Goal: Task Accomplishment & Management: Use online tool/utility

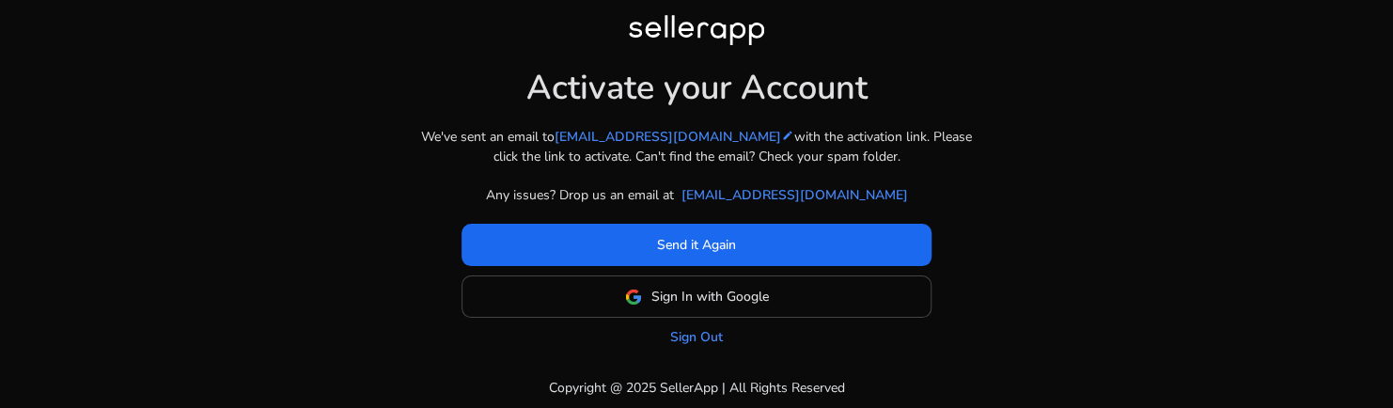
scroll to position [5, 0]
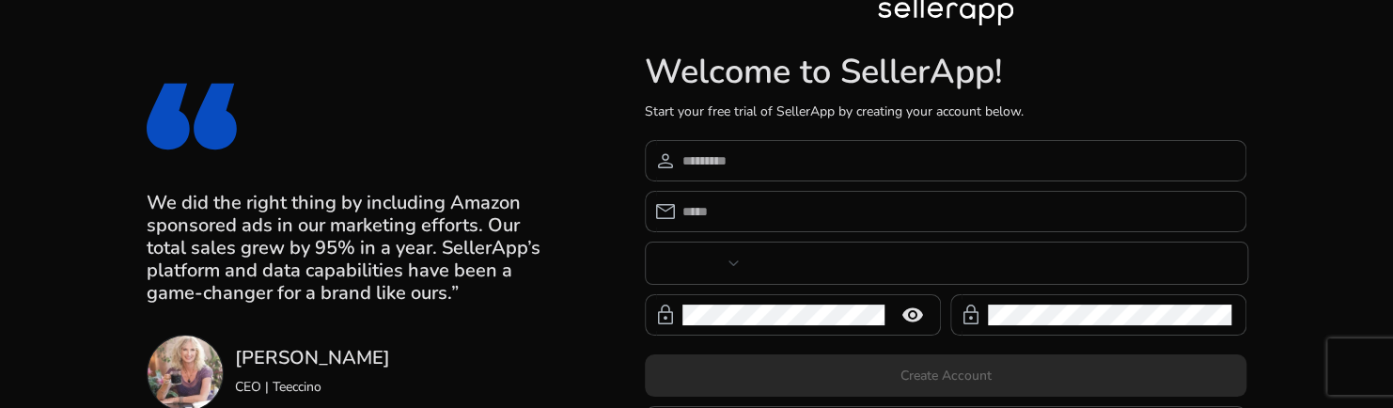
type input "**"
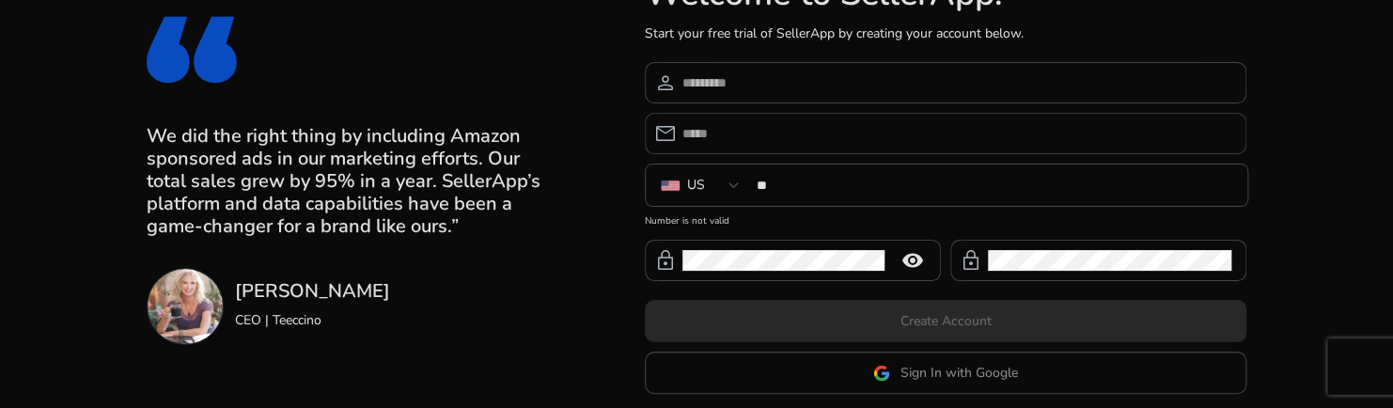
scroll to position [156, 0]
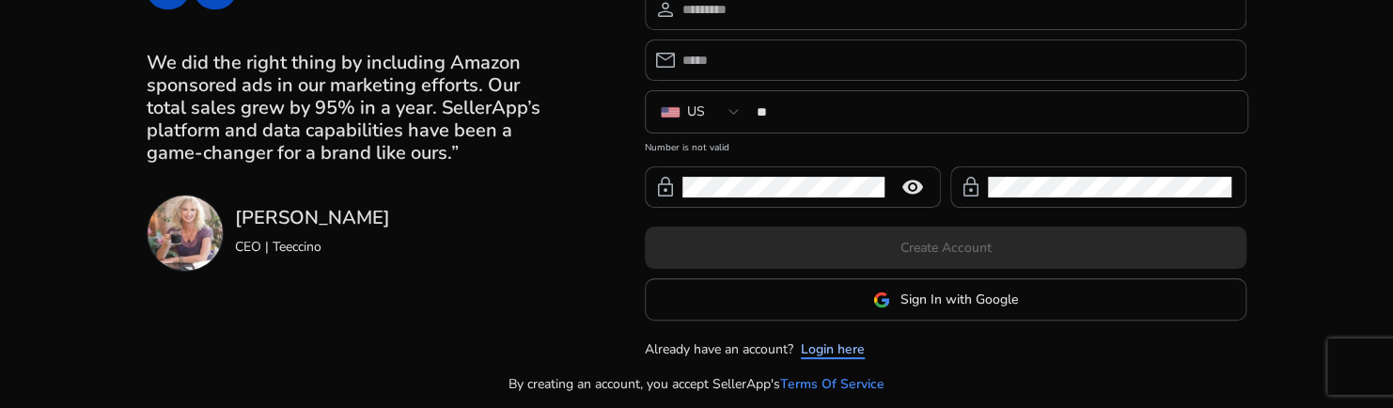
click at [823, 350] on link "Login here" at bounding box center [833, 349] width 64 height 20
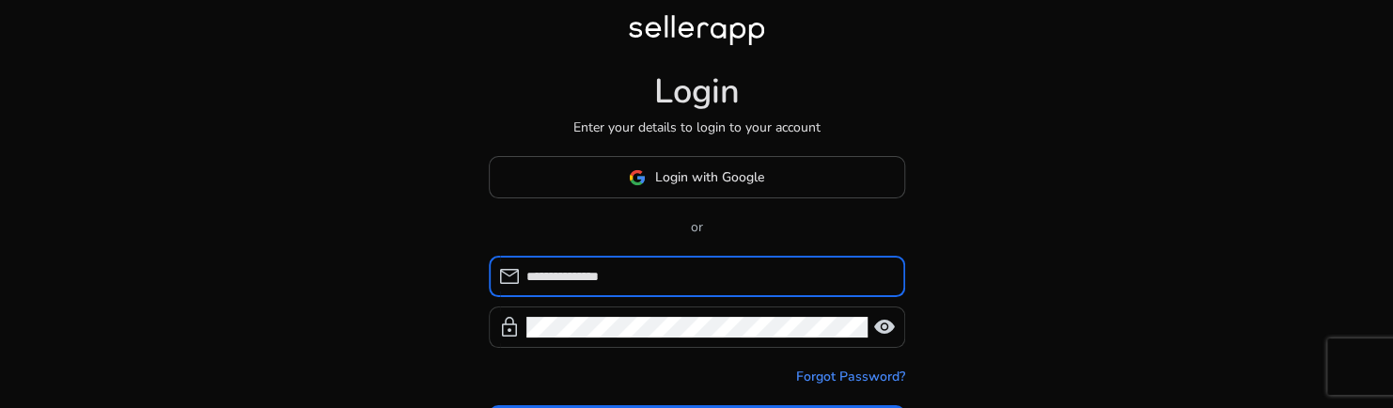
click at [891, 329] on span "visibility" at bounding box center [884, 327] width 23 height 23
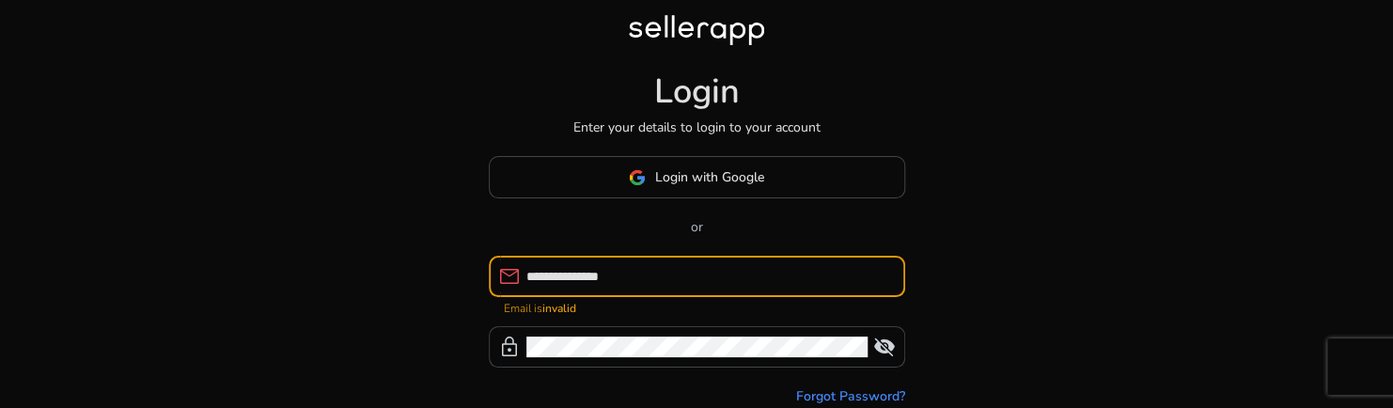
click at [678, 271] on input "**********" at bounding box center [708, 276] width 364 height 21
drag, startPoint x: 678, startPoint y: 271, endPoint x: 514, endPoint y: 267, distance: 163.6
click at [514, 267] on div "**********" at bounding box center [689, 276] width 401 height 41
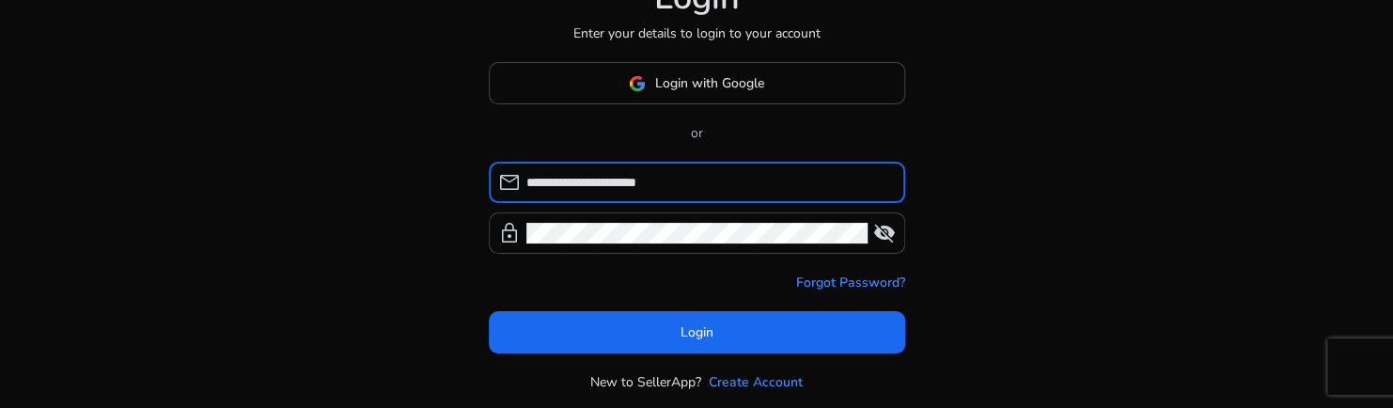
scroll to position [144, 0]
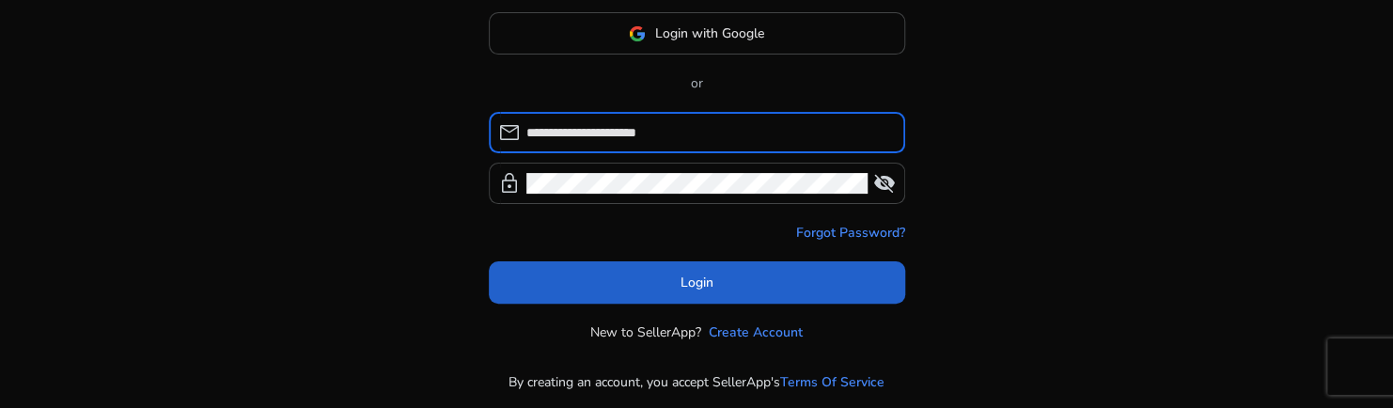
type input "**********"
click at [613, 280] on span at bounding box center [697, 282] width 416 height 45
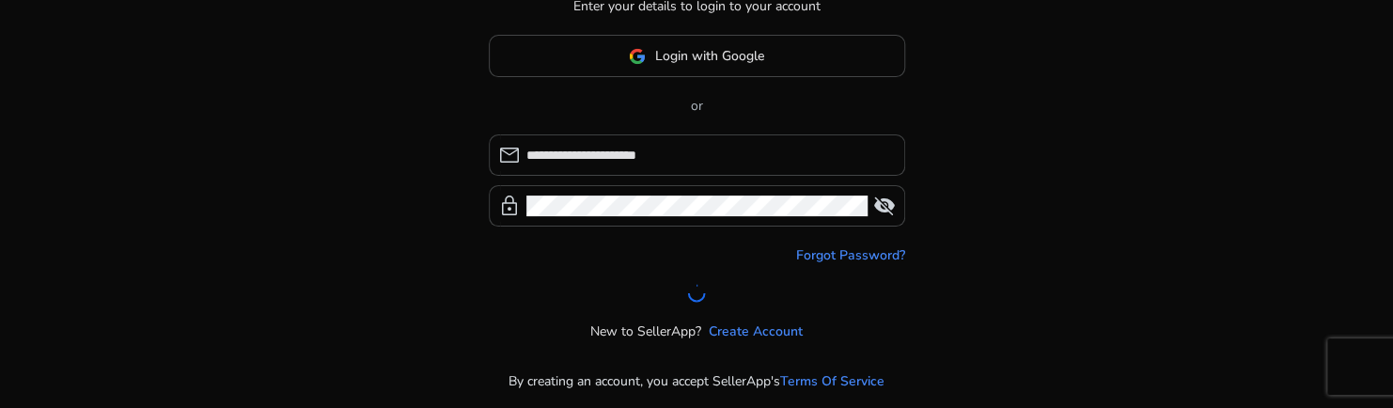
scroll to position [120, 0]
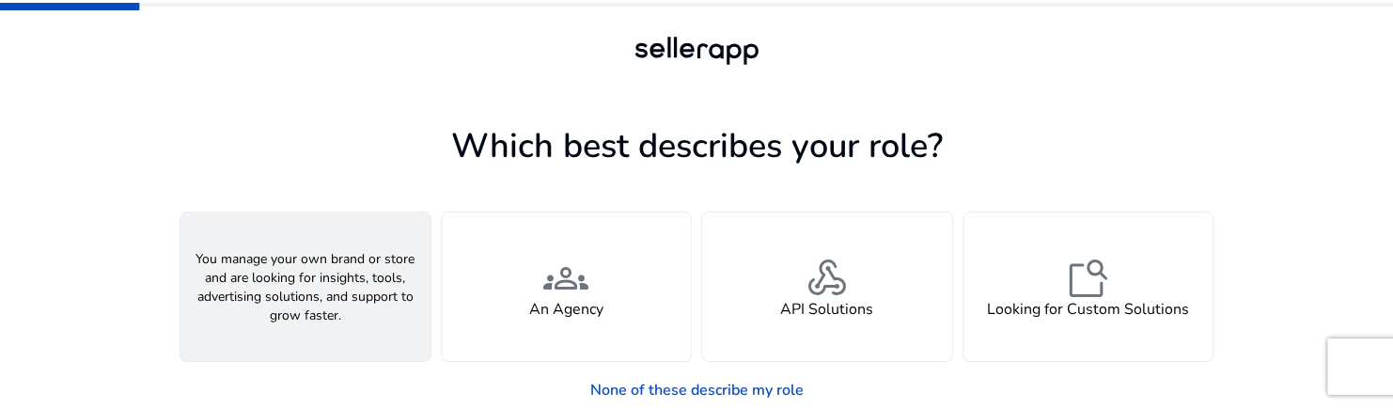
click at [321, 256] on span "person" at bounding box center [305, 278] width 45 height 45
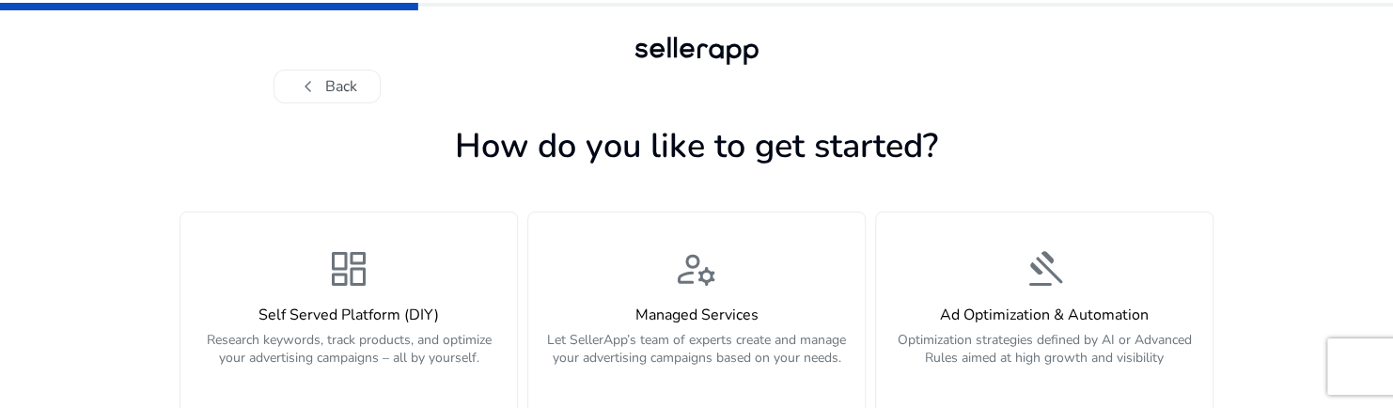
scroll to position [13, 0]
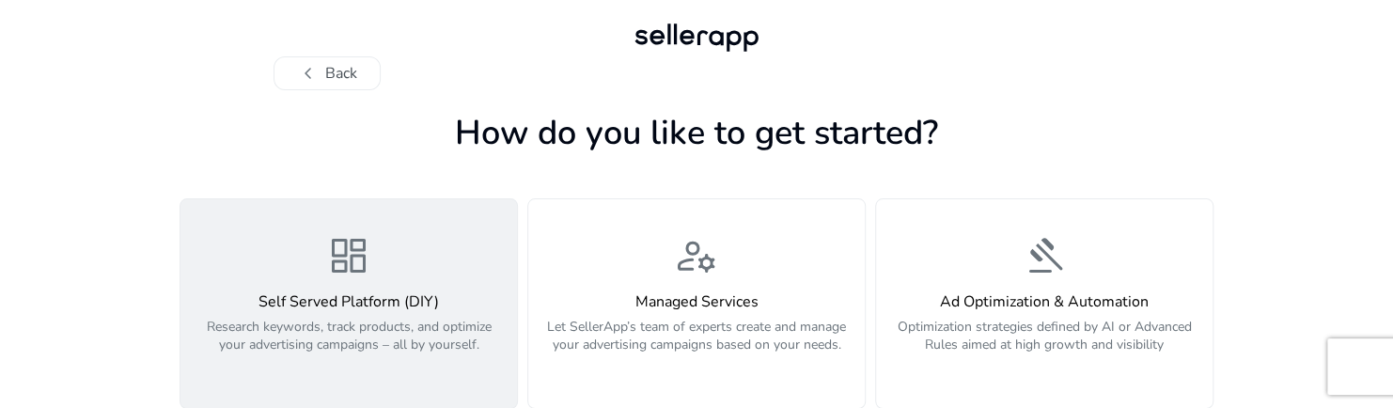
click at [337, 249] on span "dashboard" at bounding box center [348, 255] width 45 height 45
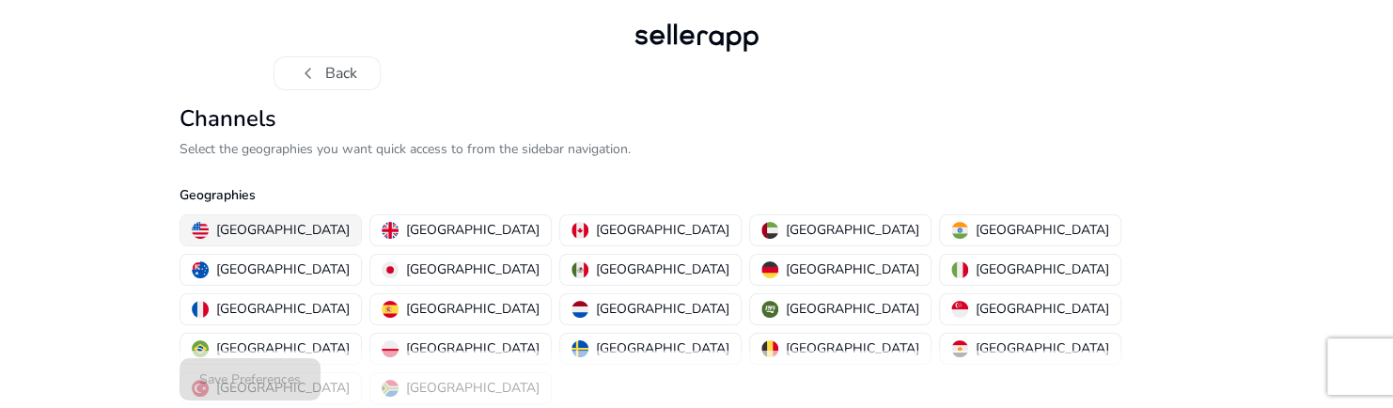
click at [263, 236] on p "[GEOGRAPHIC_DATA]" at bounding box center [282, 230] width 133 height 20
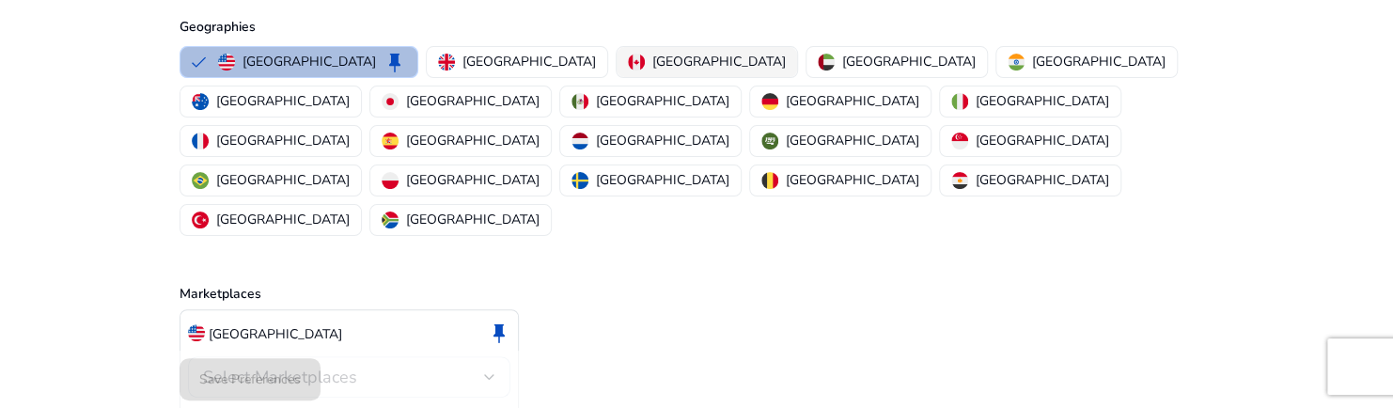
scroll to position [197, 0]
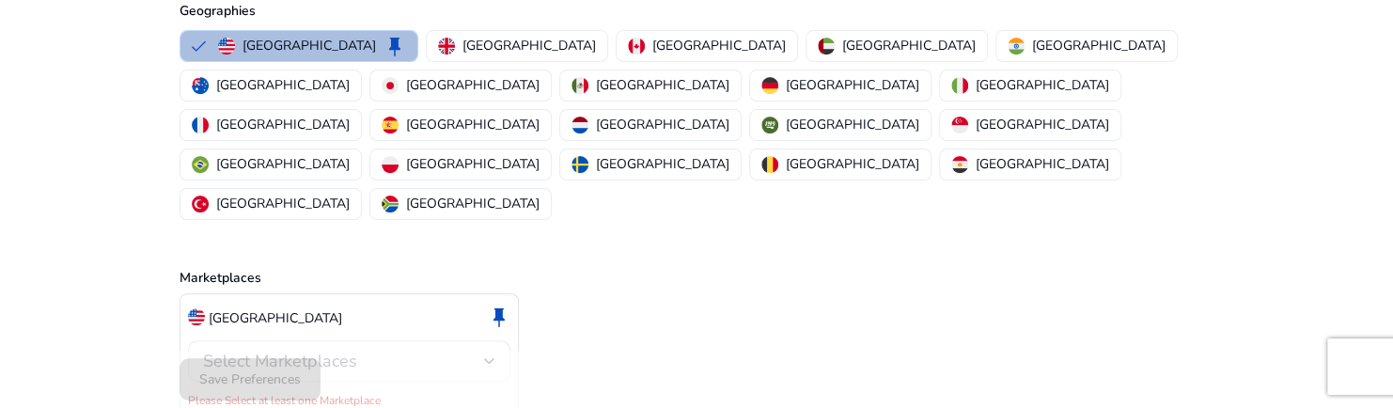
click at [434, 351] on div "Select Marketplaces" at bounding box center [343, 361] width 281 height 21
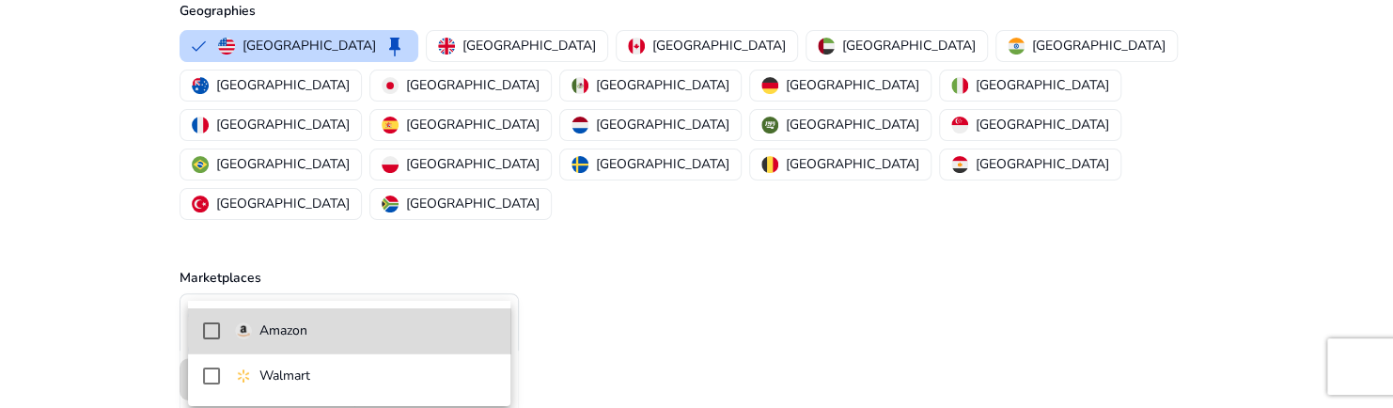
click at [263, 334] on p "Amazon" at bounding box center [283, 331] width 48 height 21
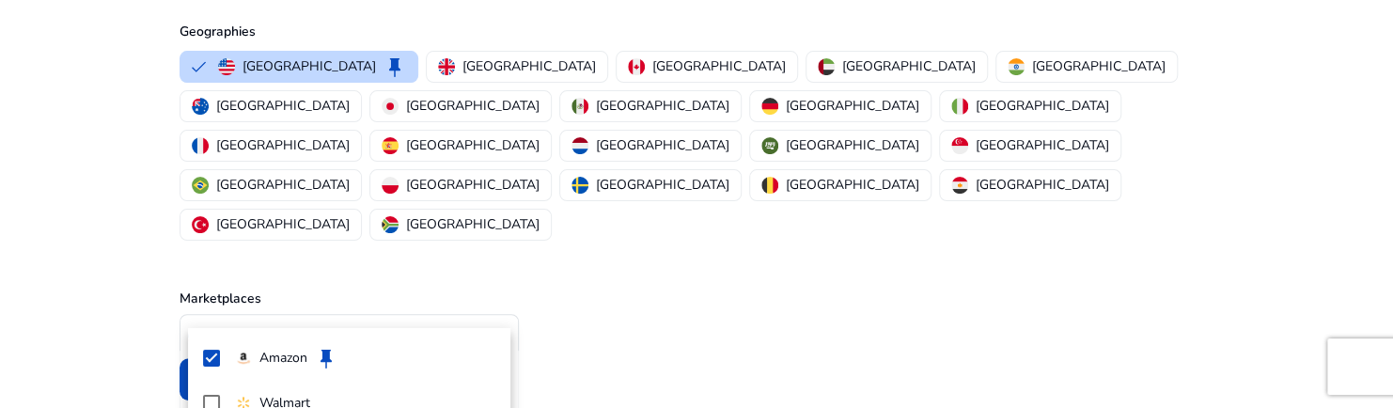
click at [109, 288] on div at bounding box center [696, 204] width 1393 height 408
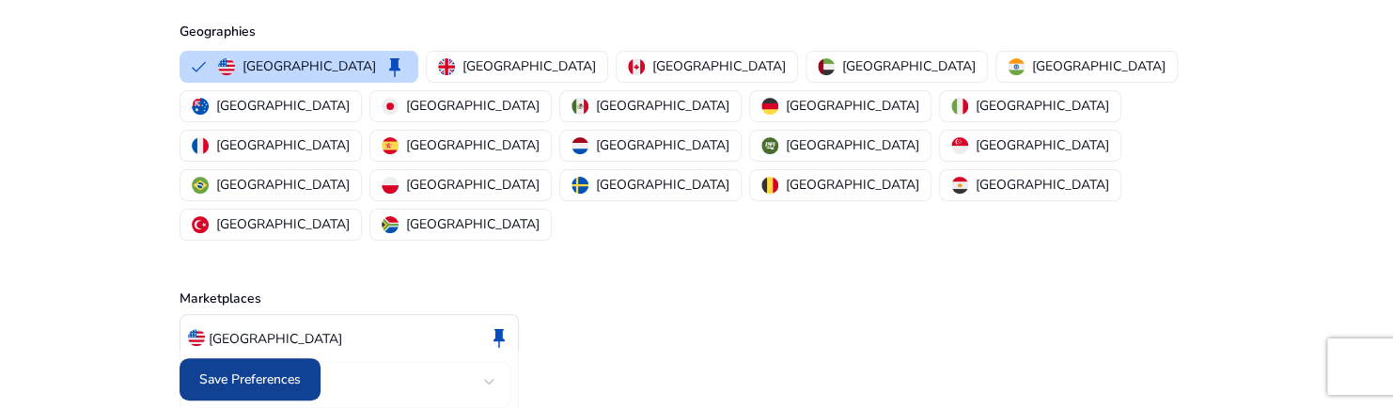
click at [210, 370] on span "Save Preferences" at bounding box center [250, 379] width 102 height 20
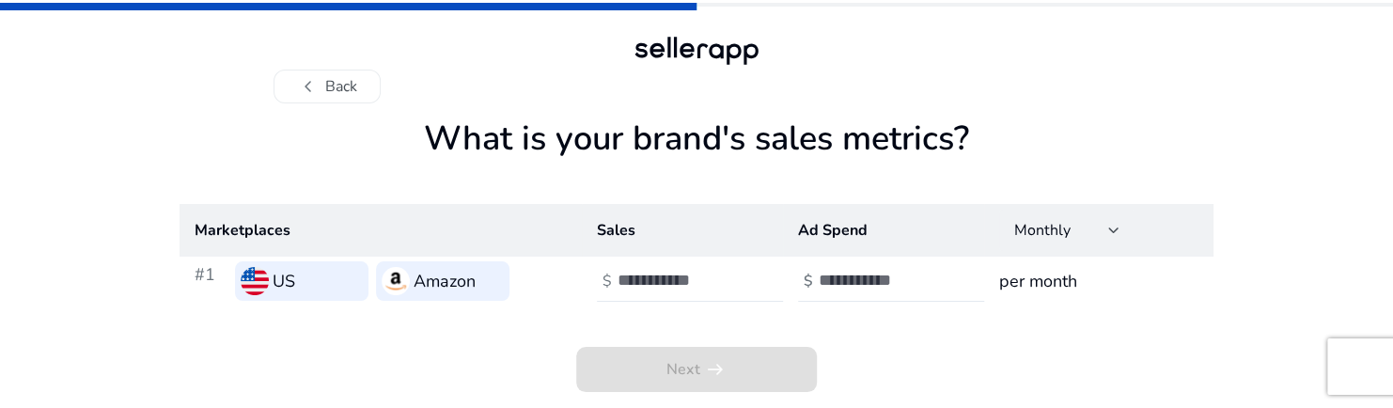
scroll to position [0, 0]
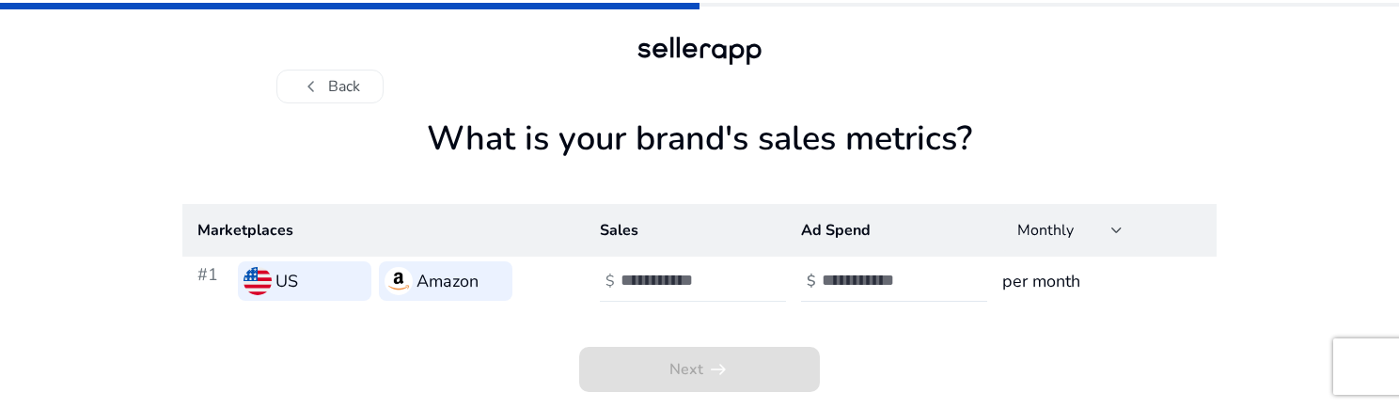
click at [667, 268] on div at bounding box center [704, 280] width 169 height 41
type input "*"
click at [740, 275] on input "*" at bounding box center [683, 280] width 127 height 21
type input "**"
click at [868, 285] on input "number" at bounding box center [884, 280] width 127 height 21
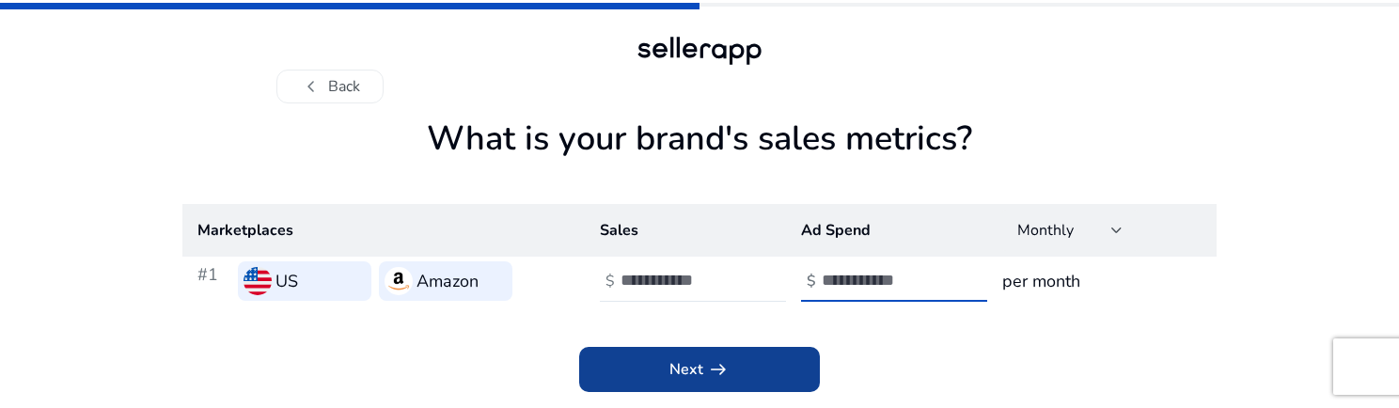
type input "*"
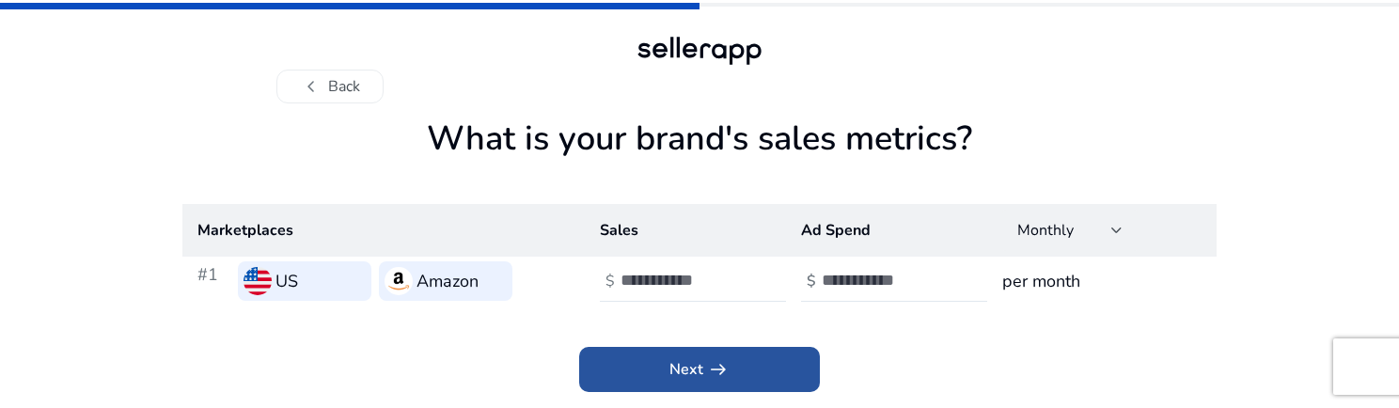
click at [747, 370] on span at bounding box center [699, 369] width 241 height 45
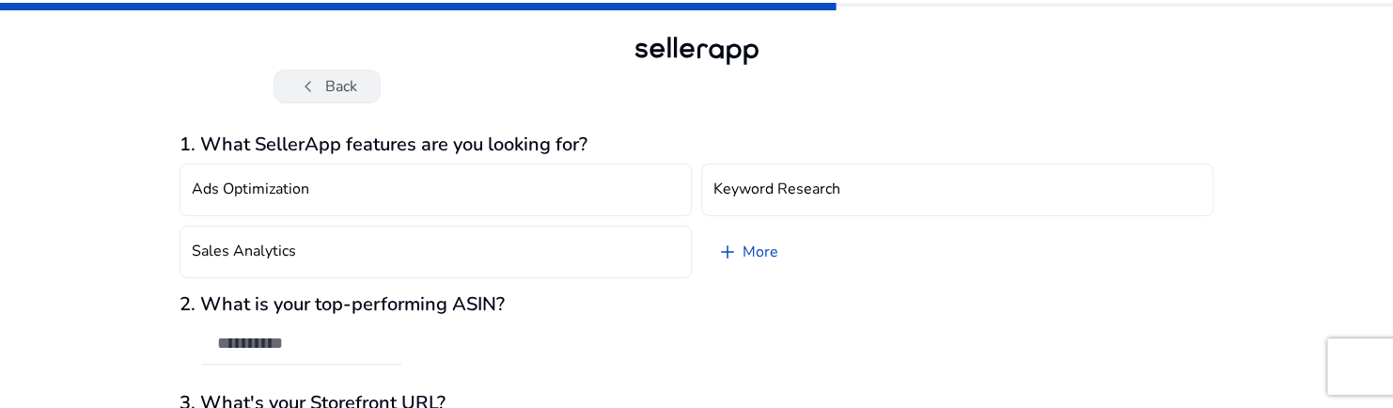
click at [346, 92] on button "chevron_left Back" at bounding box center [327, 87] width 107 height 34
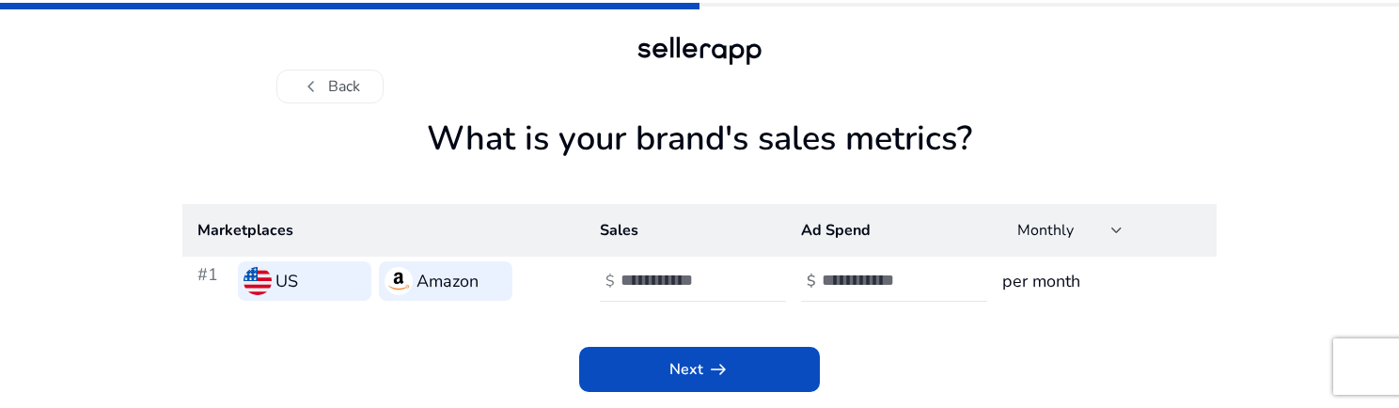
click at [346, 92] on button "chevron_left Back" at bounding box center [329, 87] width 107 height 34
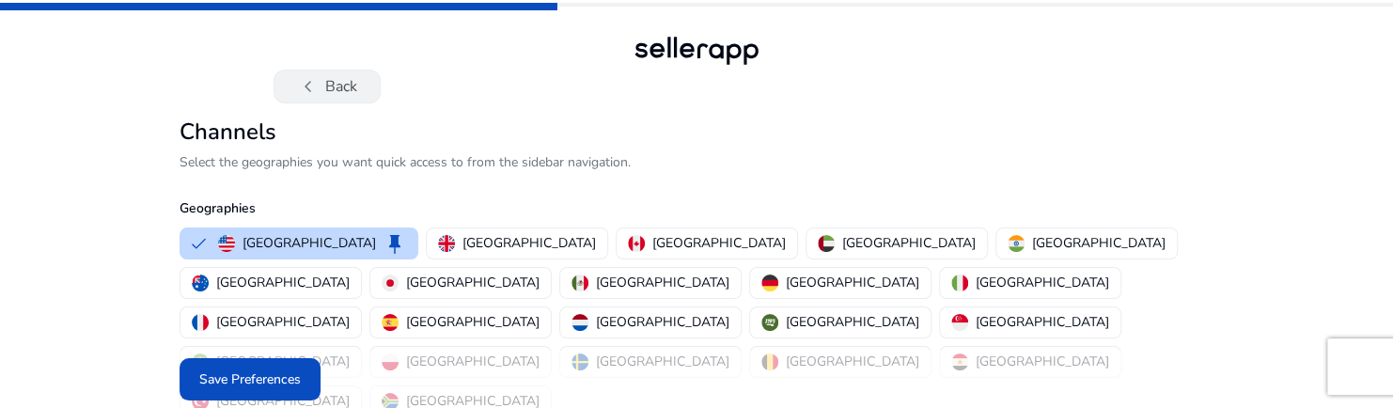
click at [348, 88] on button "chevron_left Back" at bounding box center [327, 87] width 107 height 34
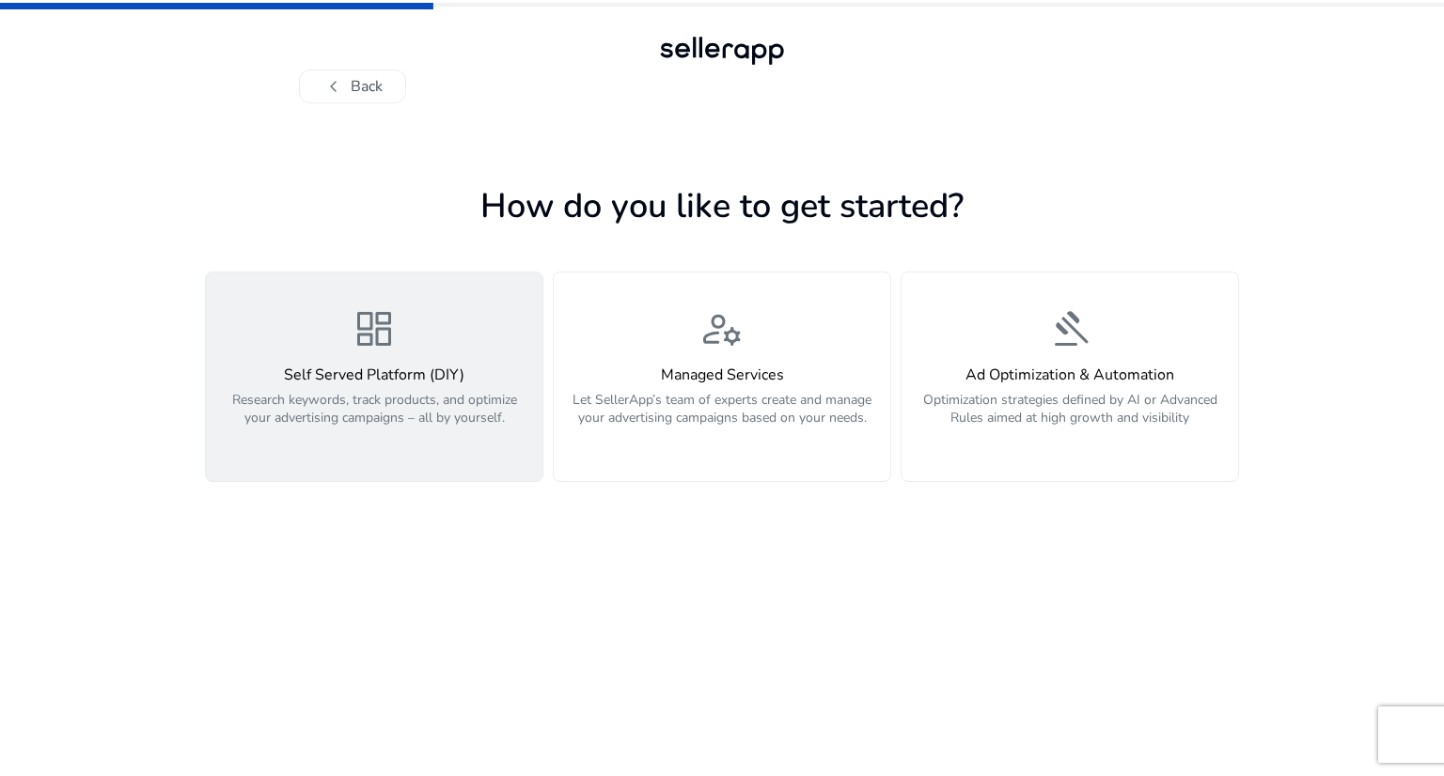
click at [449, 403] on p "Research keywords, track products, and optimize your advertising campaigns – al…" at bounding box center [374, 419] width 314 height 56
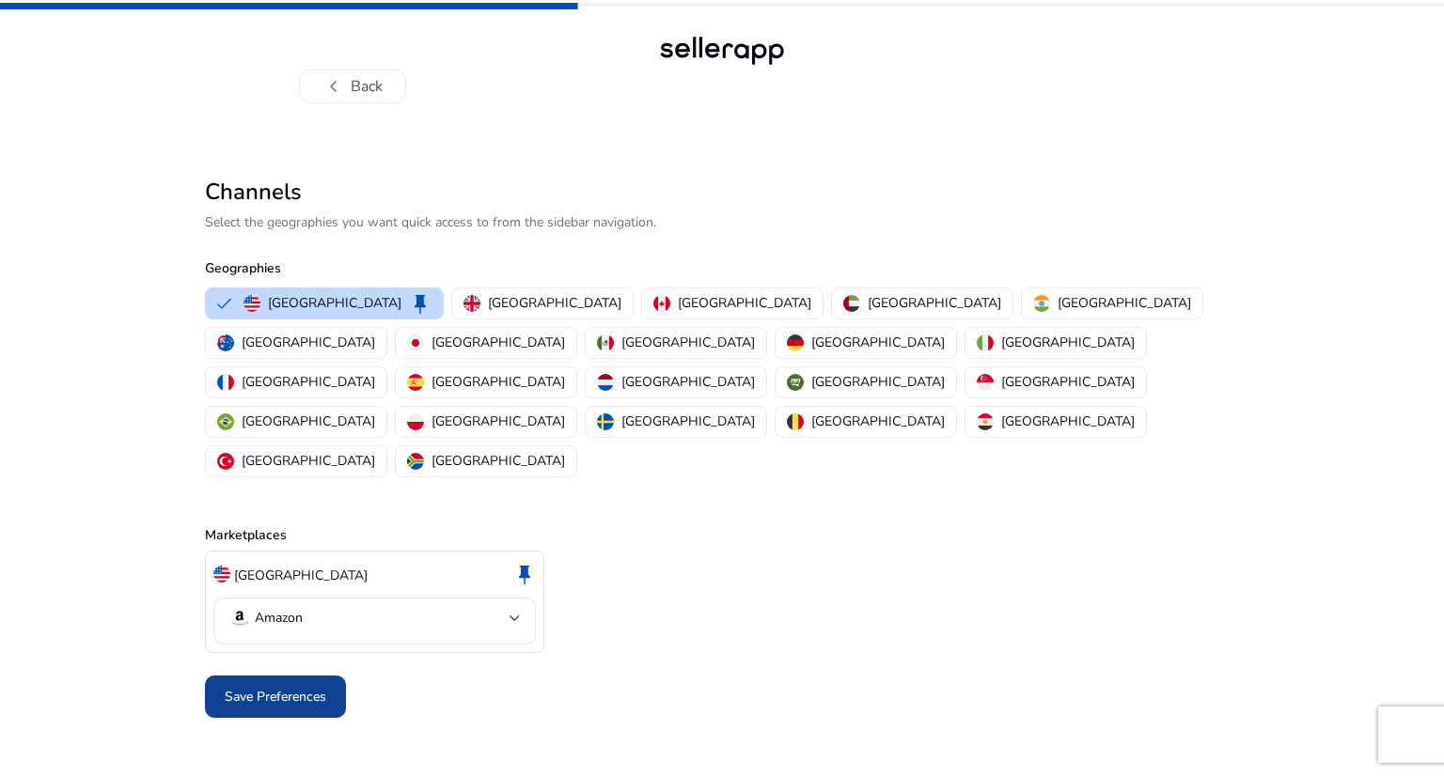
click at [286, 407] on span "Save Preferences" at bounding box center [276, 697] width 102 height 20
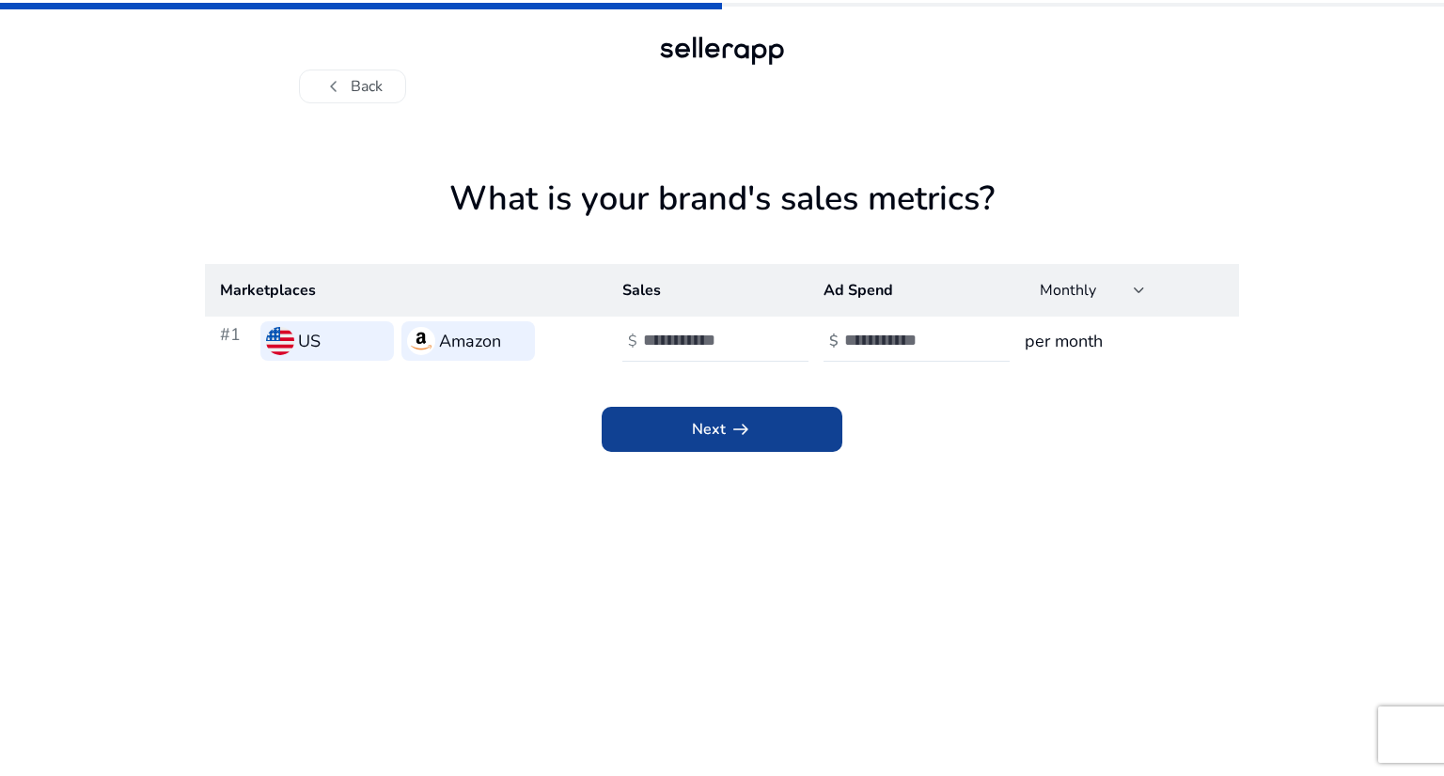
click at [691, 407] on span at bounding box center [722, 429] width 241 height 45
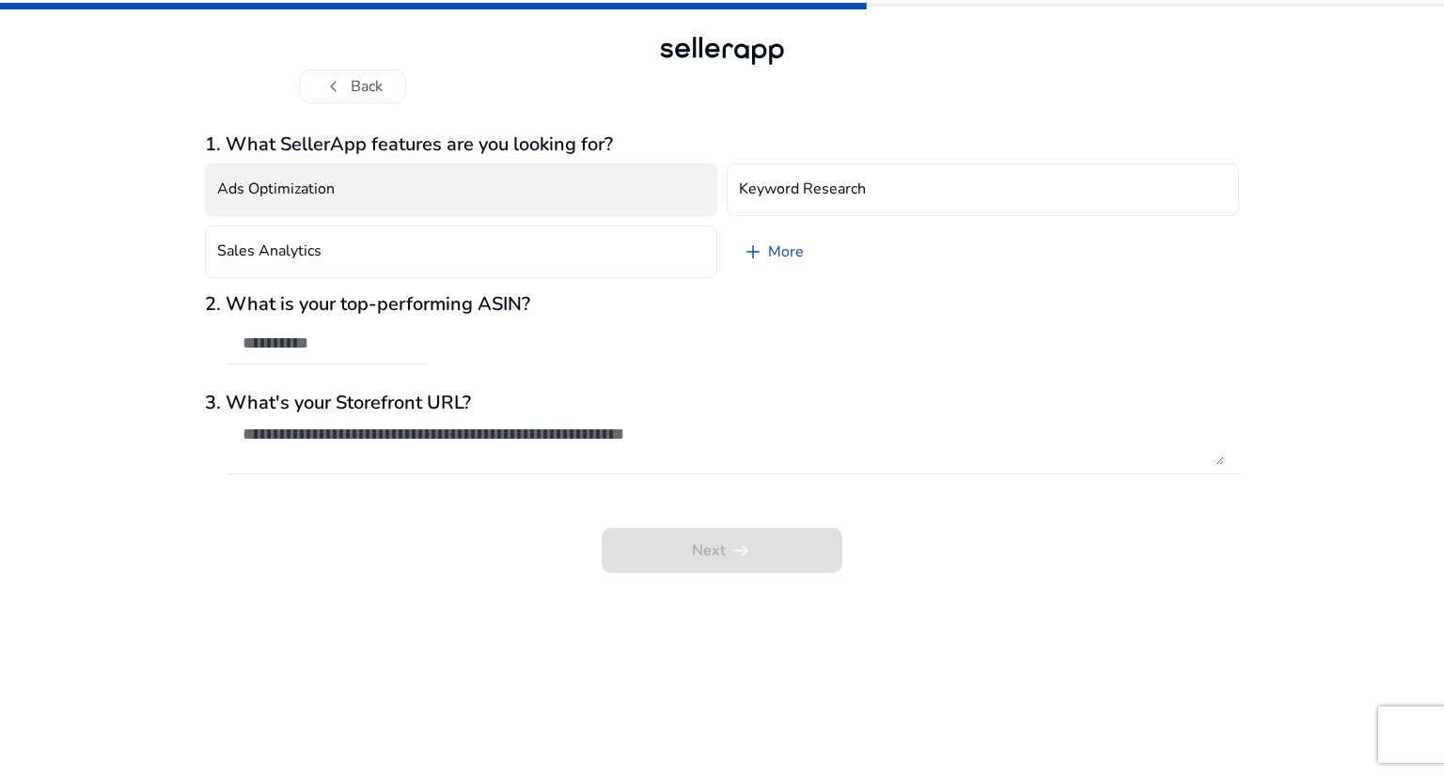
click at [427, 171] on button "Ads Optimization" at bounding box center [461, 190] width 512 height 53
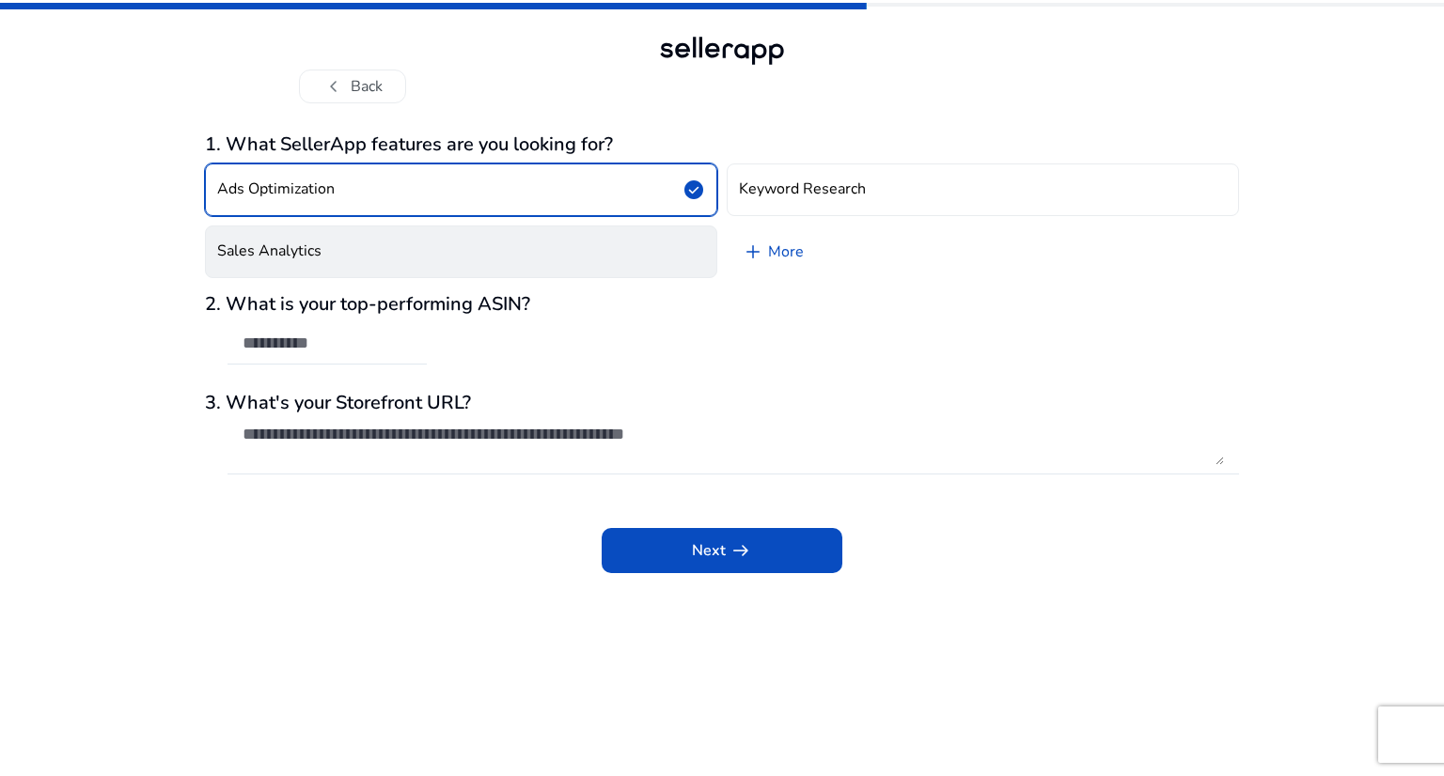
click at [541, 256] on button "Sales Analytics" at bounding box center [461, 252] width 512 height 53
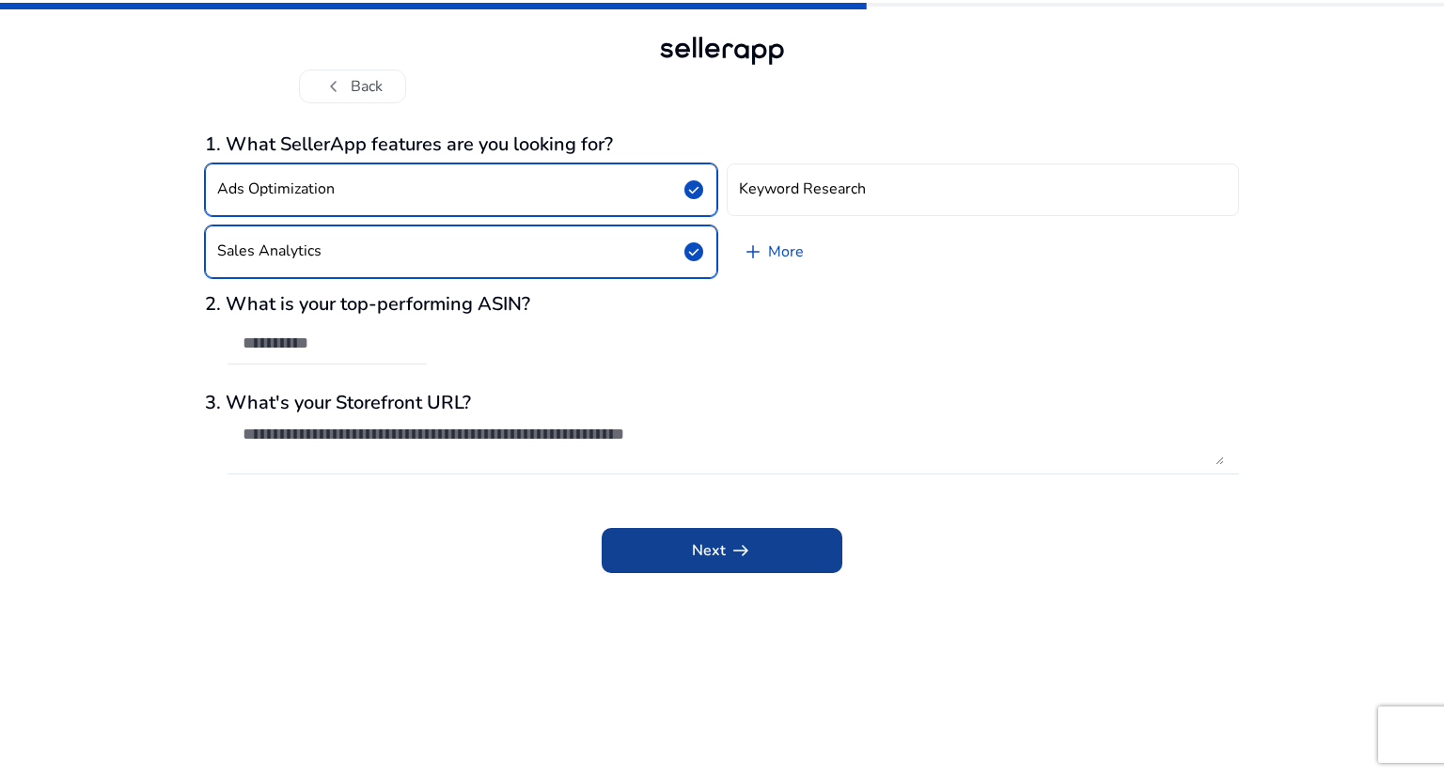
click at [665, 407] on span at bounding box center [722, 550] width 241 height 45
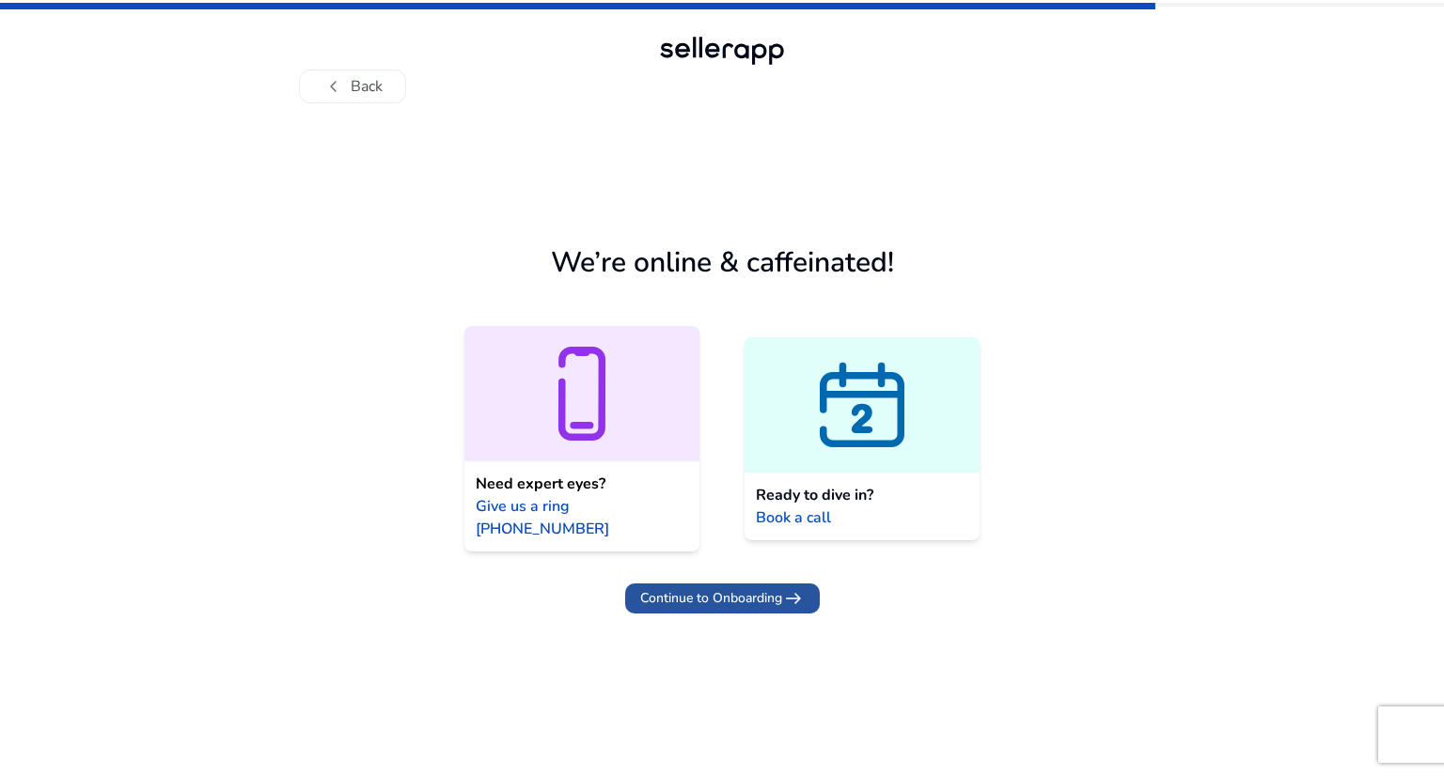
click at [669, 407] on span "Continue to Onboarding" at bounding box center [711, 598] width 142 height 20
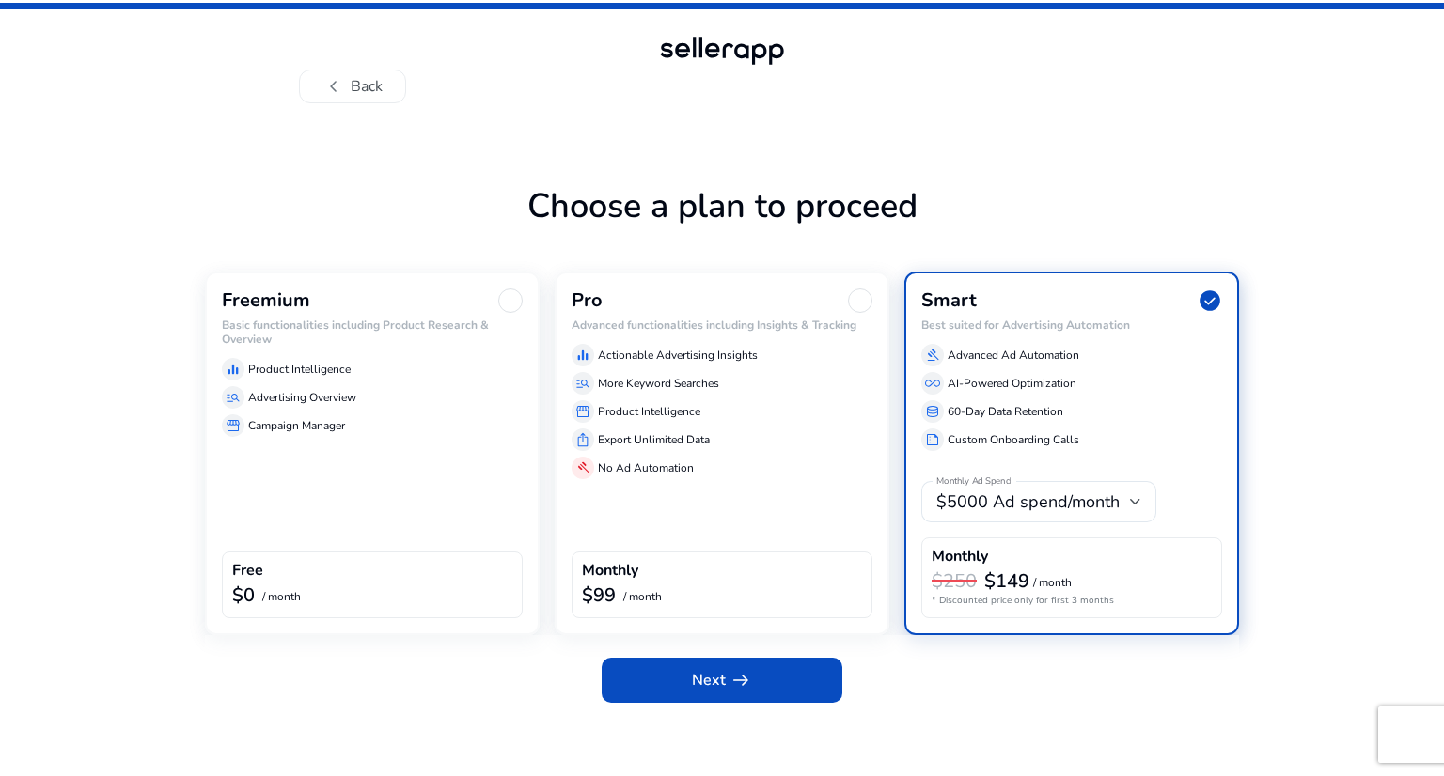
click at [350, 369] on div "equalizer Product Intelligence" at bounding box center [372, 369] width 301 height 23
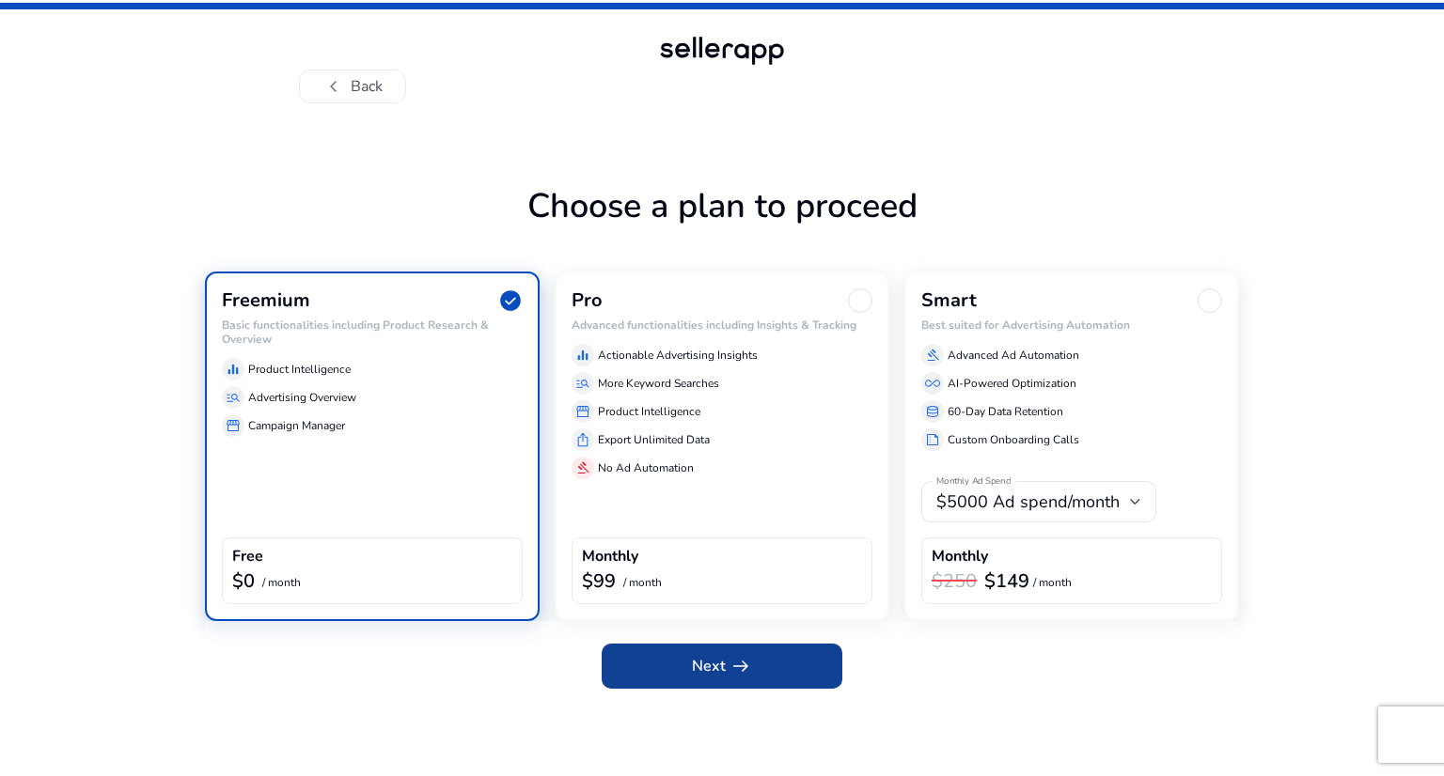
click at [671, 407] on span at bounding box center [722, 666] width 241 height 45
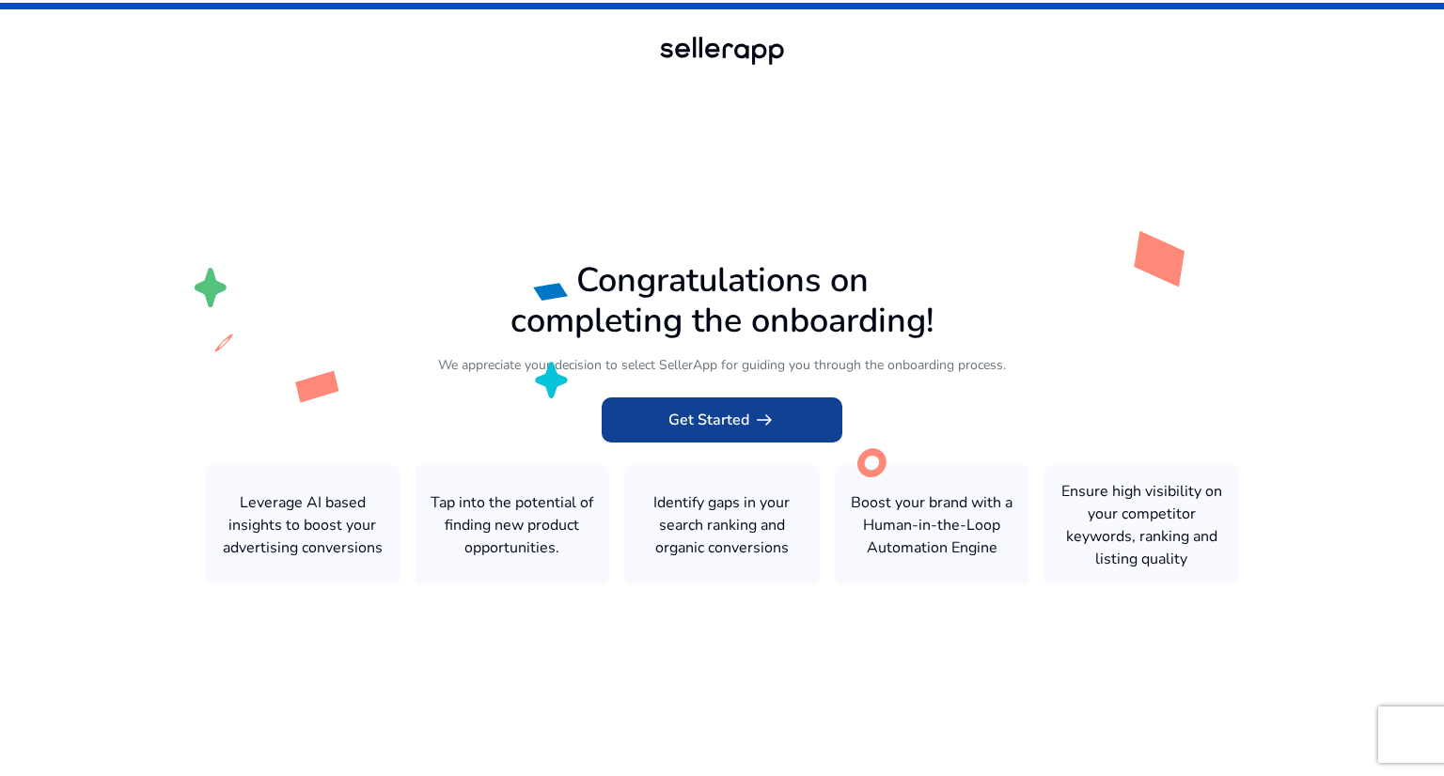
click at [746, 407] on span "Get Started arrow_right_alt" at bounding box center [721, 420] width 107 height 23
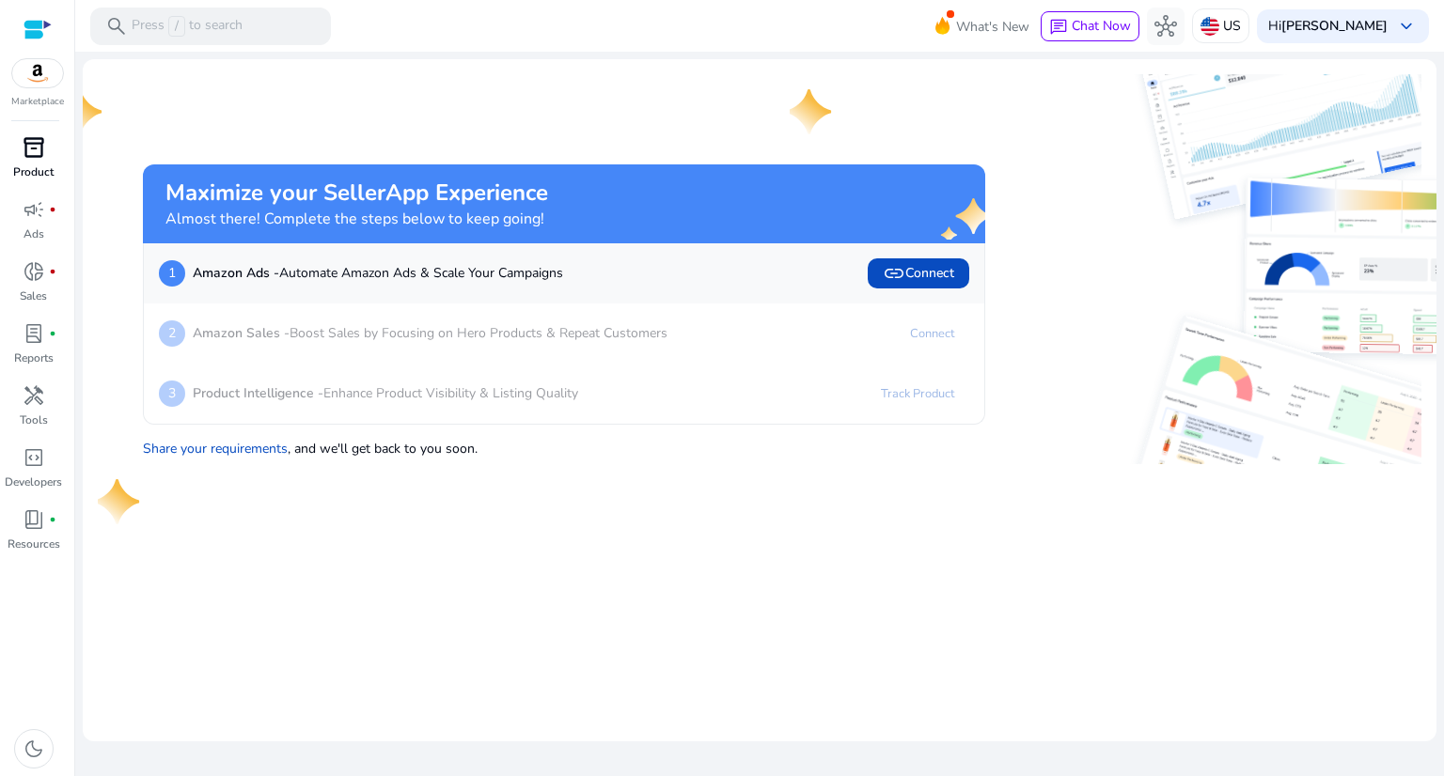
click at [38, 166] on p "Product" at bounding box center [33, 172] width 40 height 17
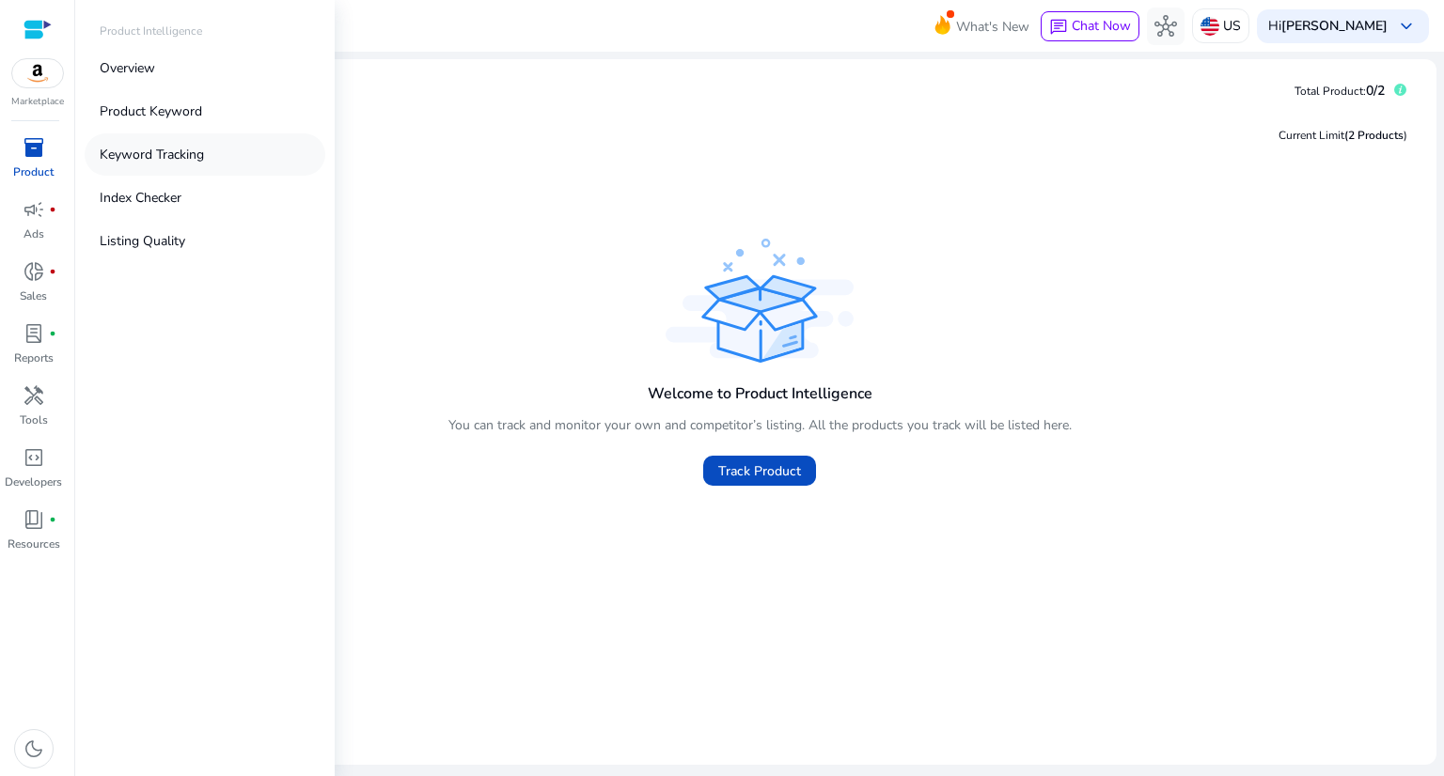
click at [179, 161] on p "Keyword Tracking" at bounding box center [152, 155] width 104 height 20
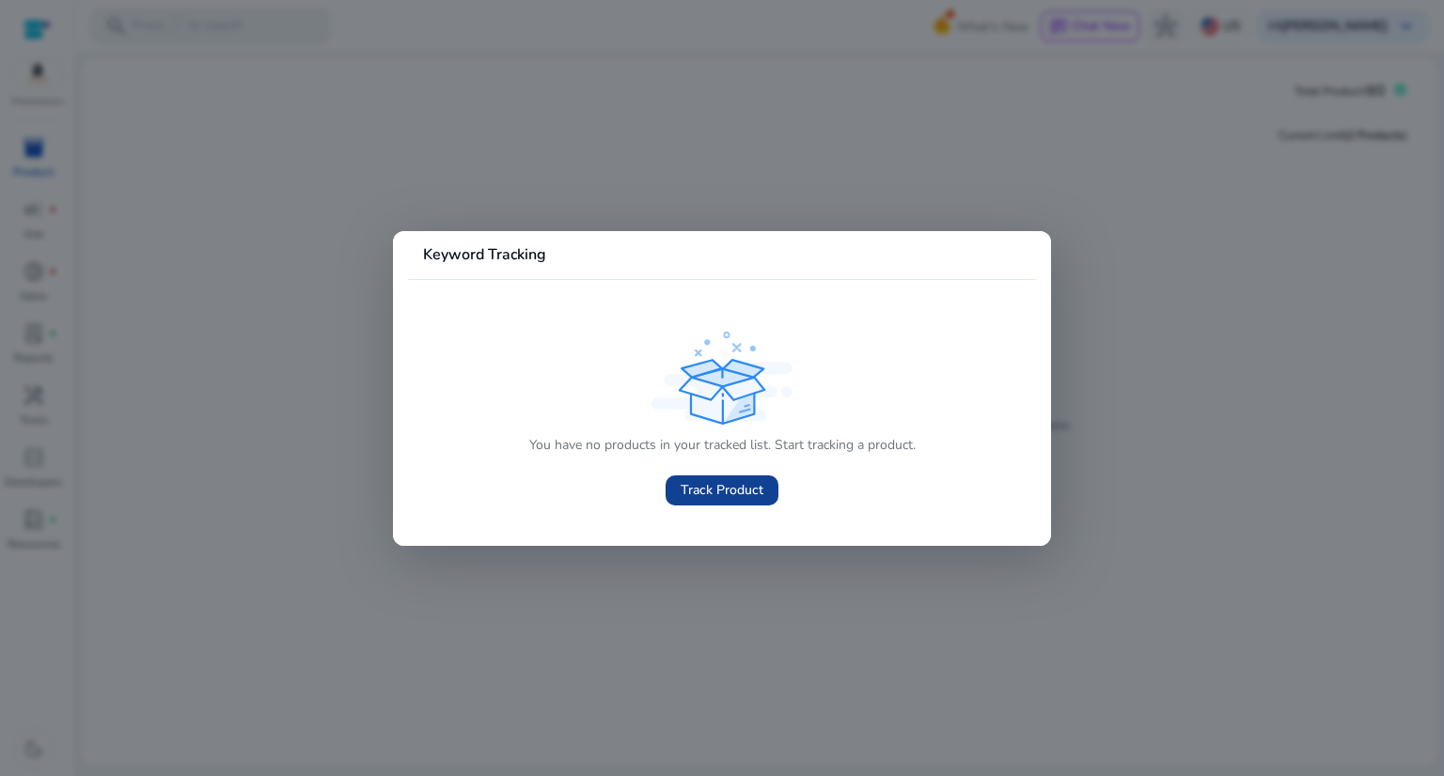
click at [722, 407] on span at bounding box center [721, 490] width 113 height 45
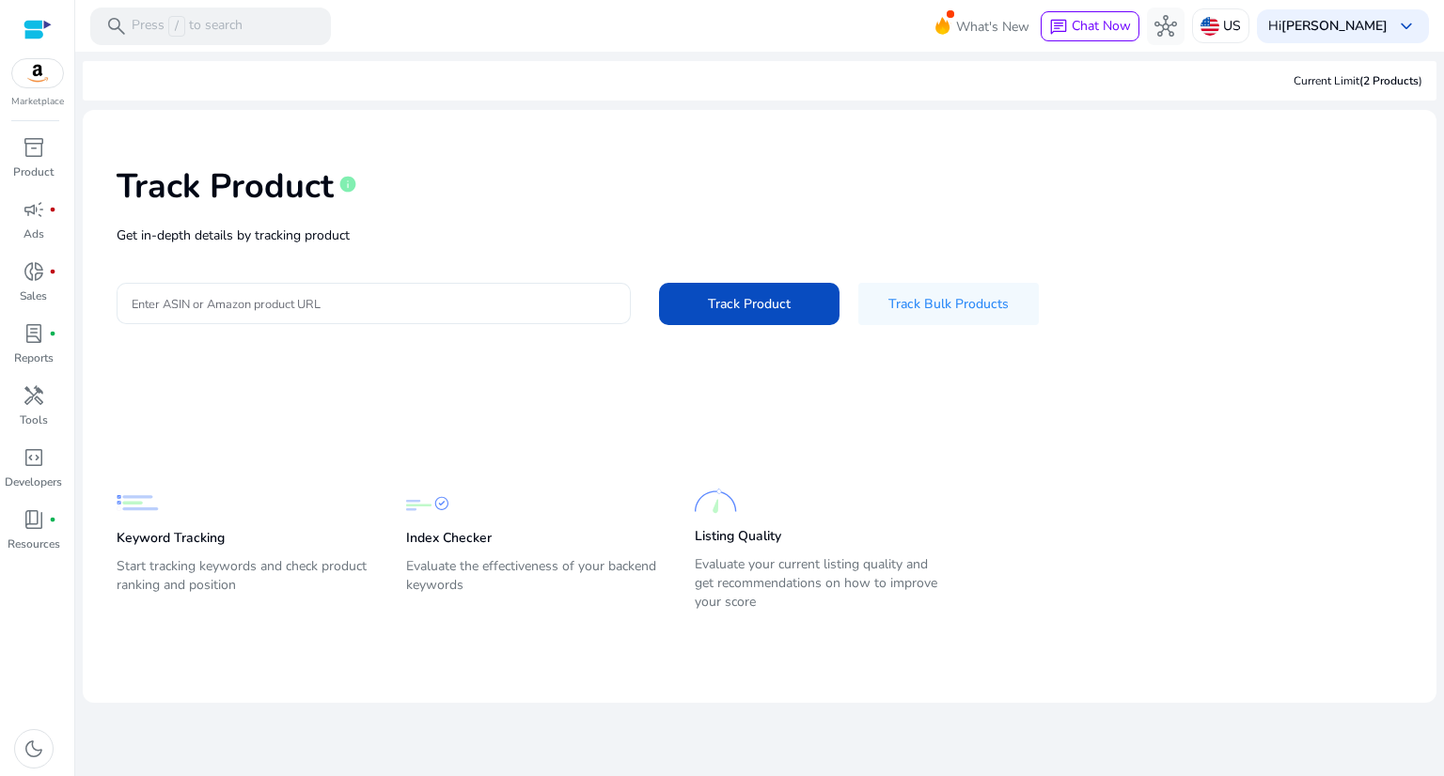
click at [262, 294] on input "Enter ASIN or Amazon product URL" at bounding box center [374, 303] width 484 height 21
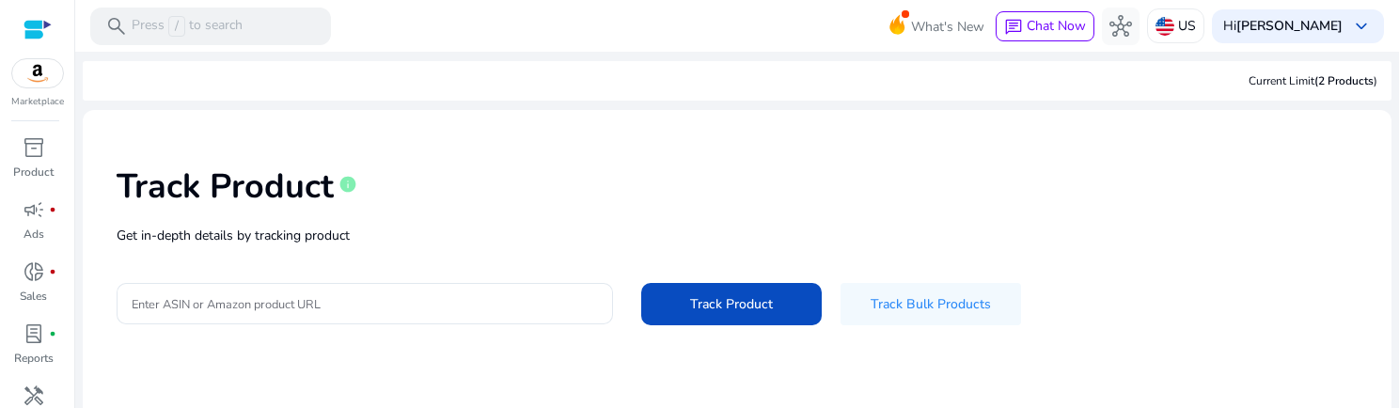
click at [459, 235] on p "Get in-depth details by tracking product" at bounding box center [737, 236] width 1241 height 20
